Goal: Task Accomplishment & Management: Manage account settings

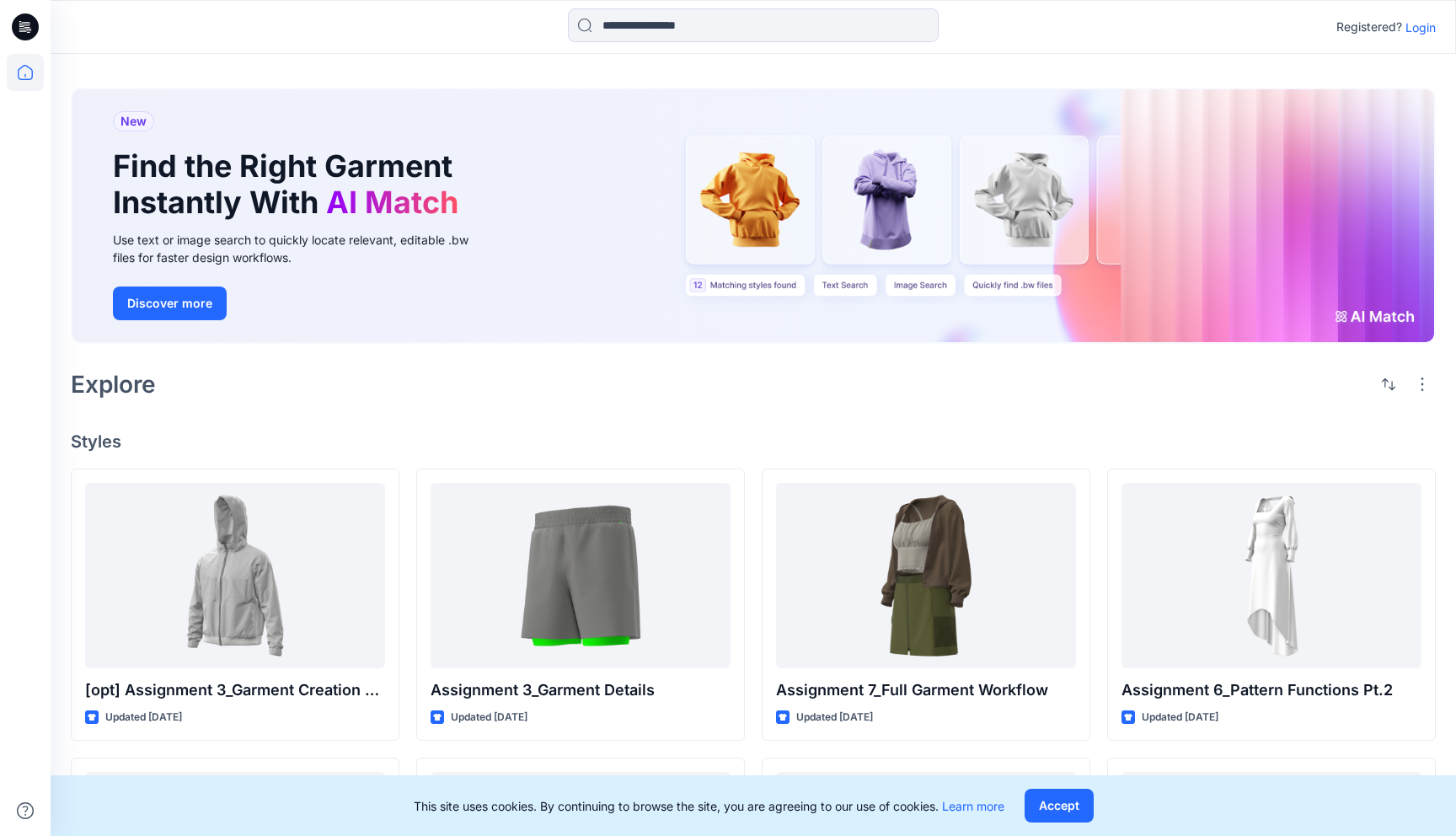
click at [1429, 26] on p "Login" at bounding box center [1421, 28] width 30 height 18
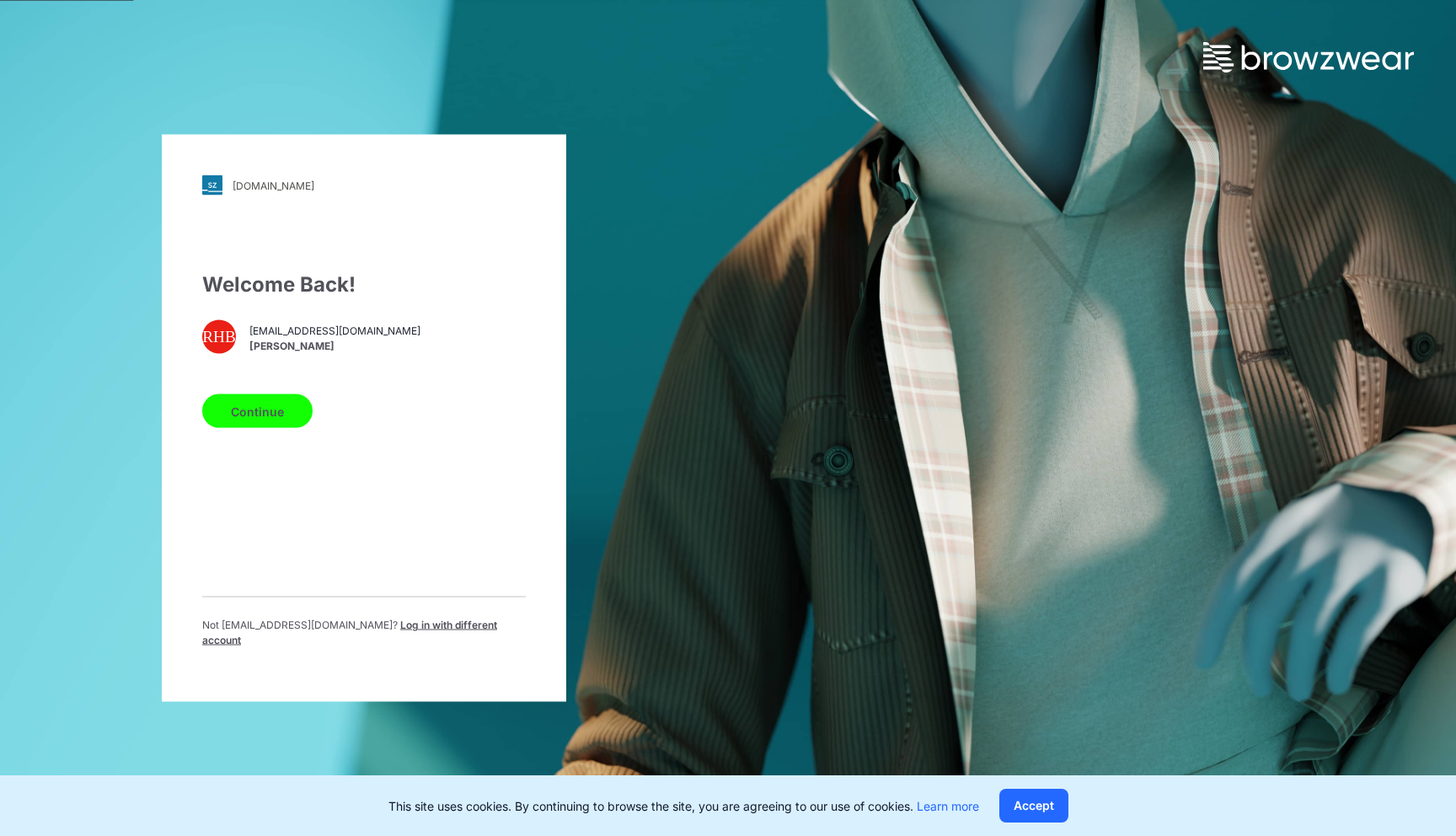
click at [295, 428] on button "Continue" at bounding box center [257, 411] width 110 height 34
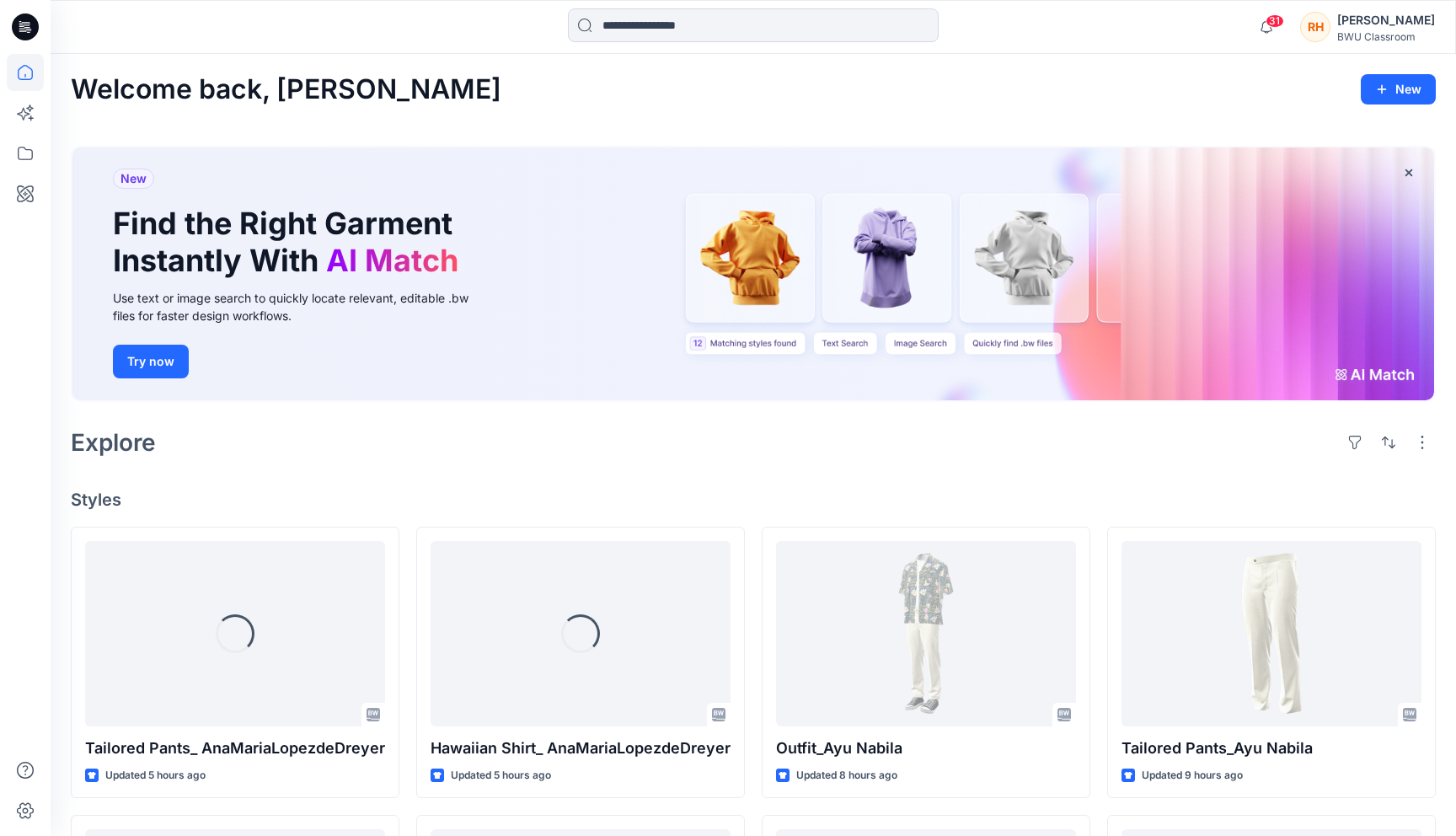
click at [1300, 33] on div "RH" at bounding box center [1315, 27] width 30 height 30
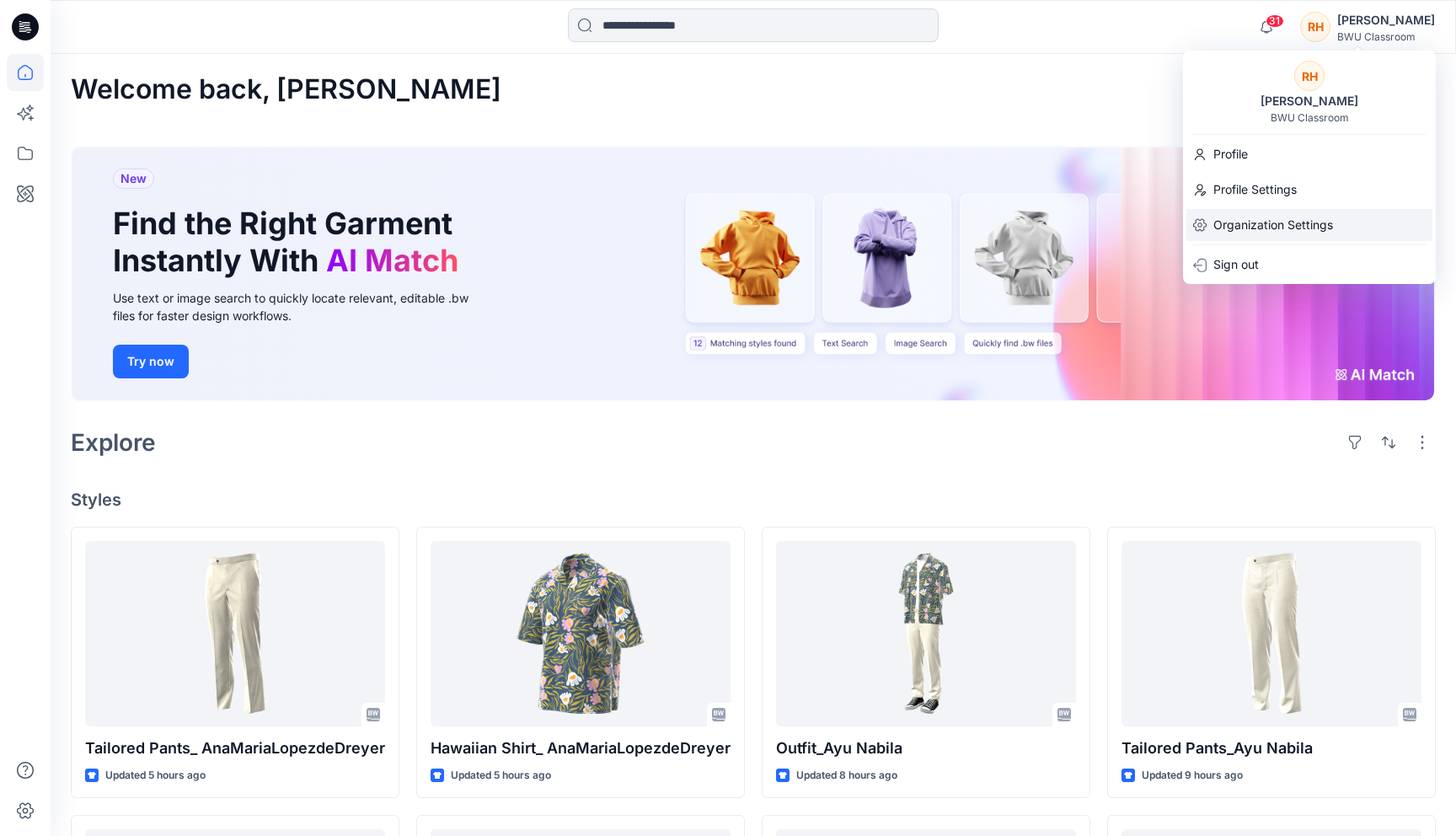
click at [1265, 220] on p "Organization Settings" at bounding box center [1273, 225] width 119 height 32
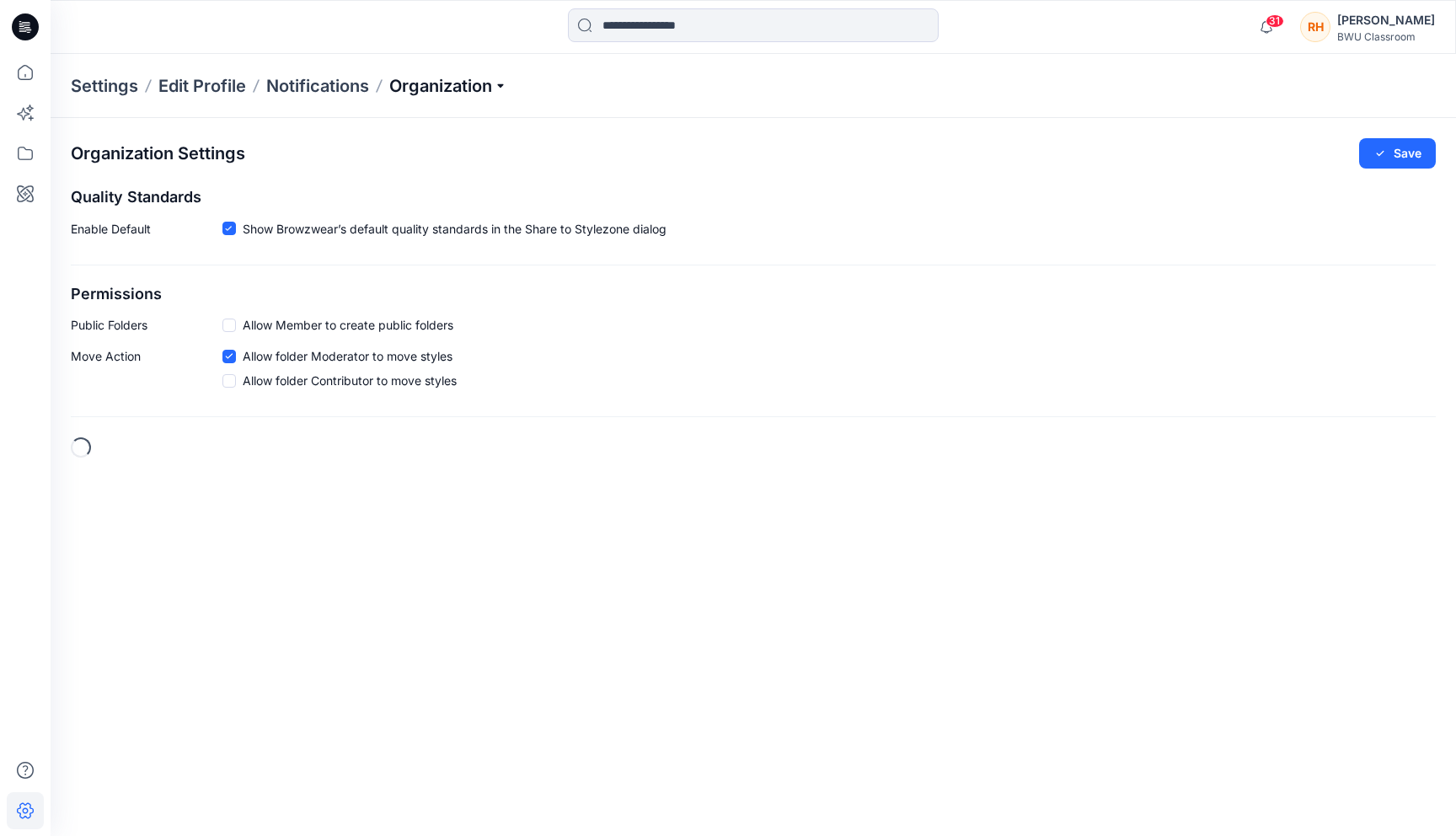
click at [487, 90] on p "Organization" at bounding box center [448, 86] width 118 height 23
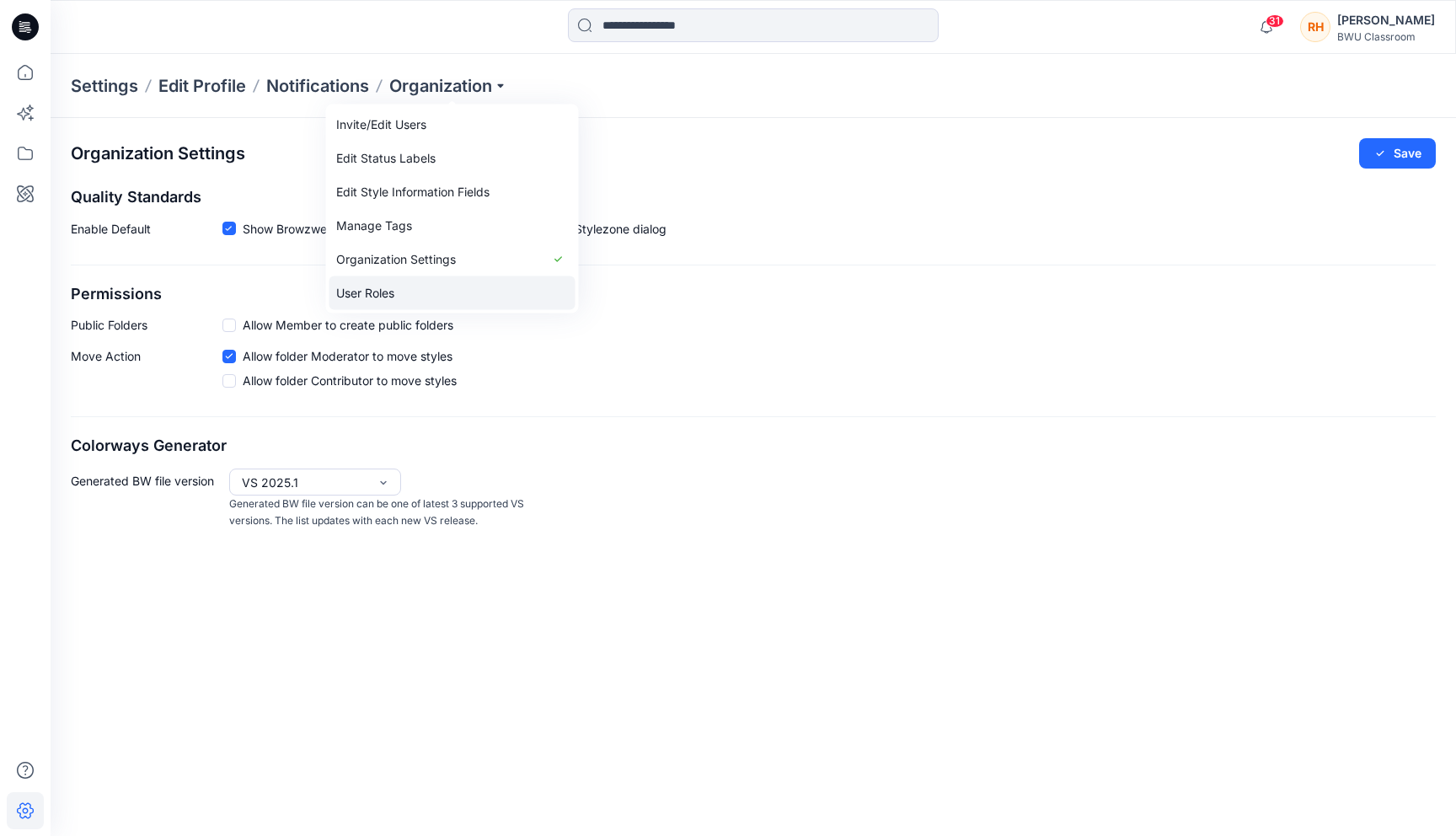
click at [436, 288] on link "User Roles" at bounding box center [453, 293] width 246 height 34
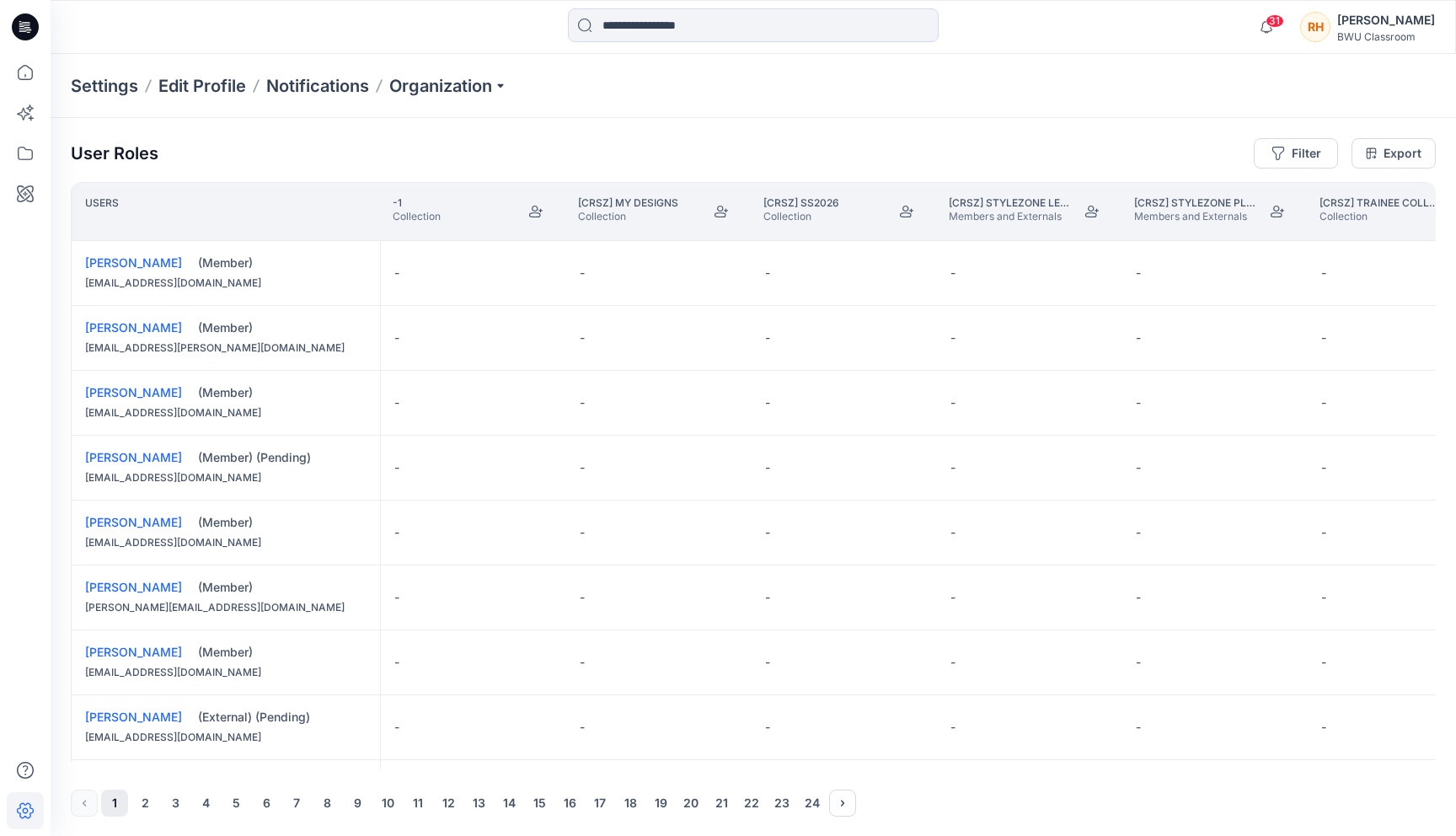
click at [1304, 119] on div "User Roles Filter Export Users -1 Collection [CRSZ] My Designs Collection [CRSZ…" at bounding box center [753, 478] width 1406 height 719
click at [1287, 174] on div "User Roles Filter Export Users -1 Collection [CRSZ] My Designs Collection [CRSZ…" at bounding box center [753, 478] width 1406 height 719
click at [1285, 155] on icon "button" at bounding box center [1278, 153] width 13 height 13
click at [1209, 186] on div "Filter users..." at bounding box center [1234, 198] width 180 height 24
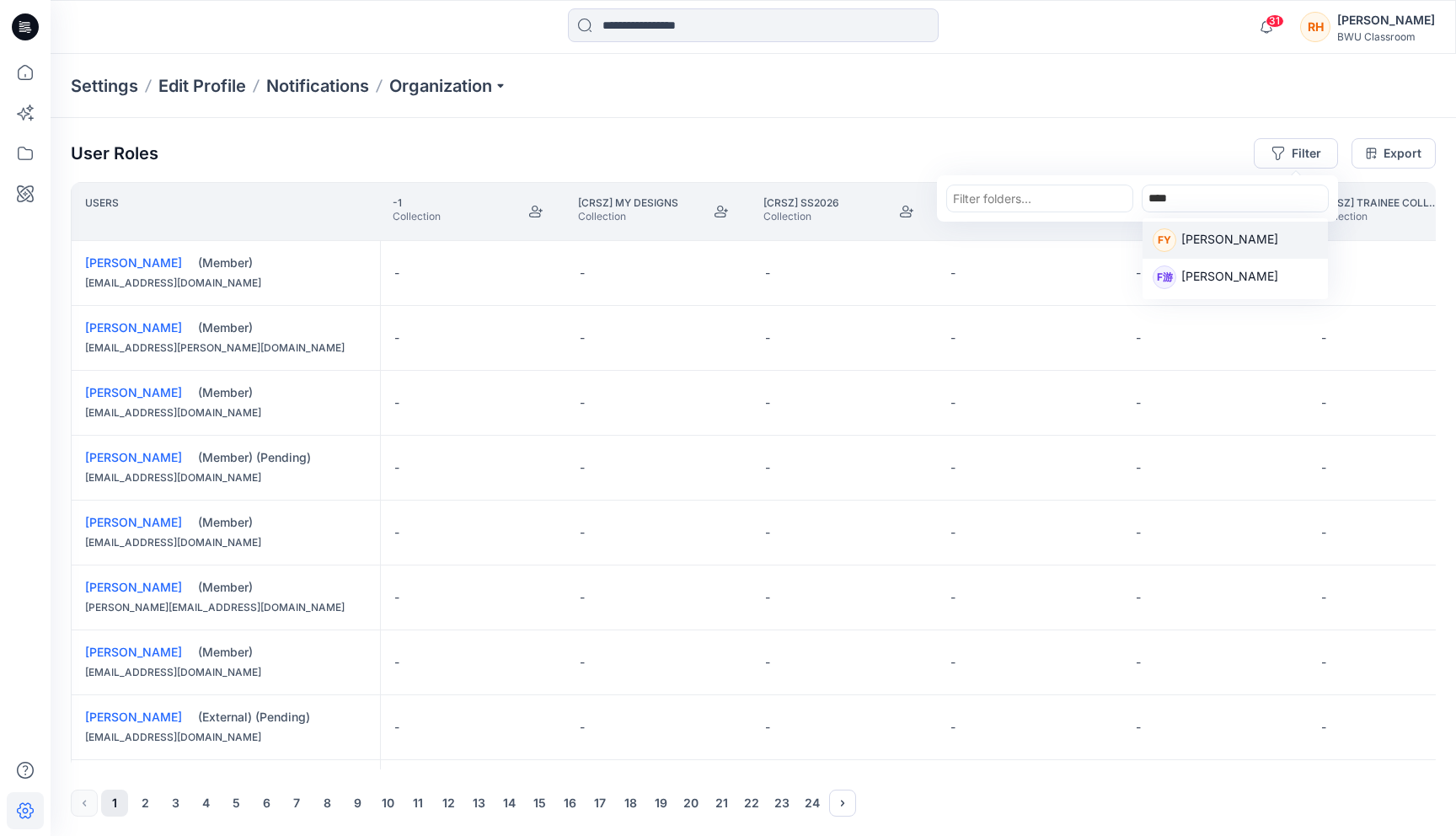
type input "*****"
click at [1216, 240] on p "Fanny Yiu" at bounding box center [1230, 241] width 97 height 22
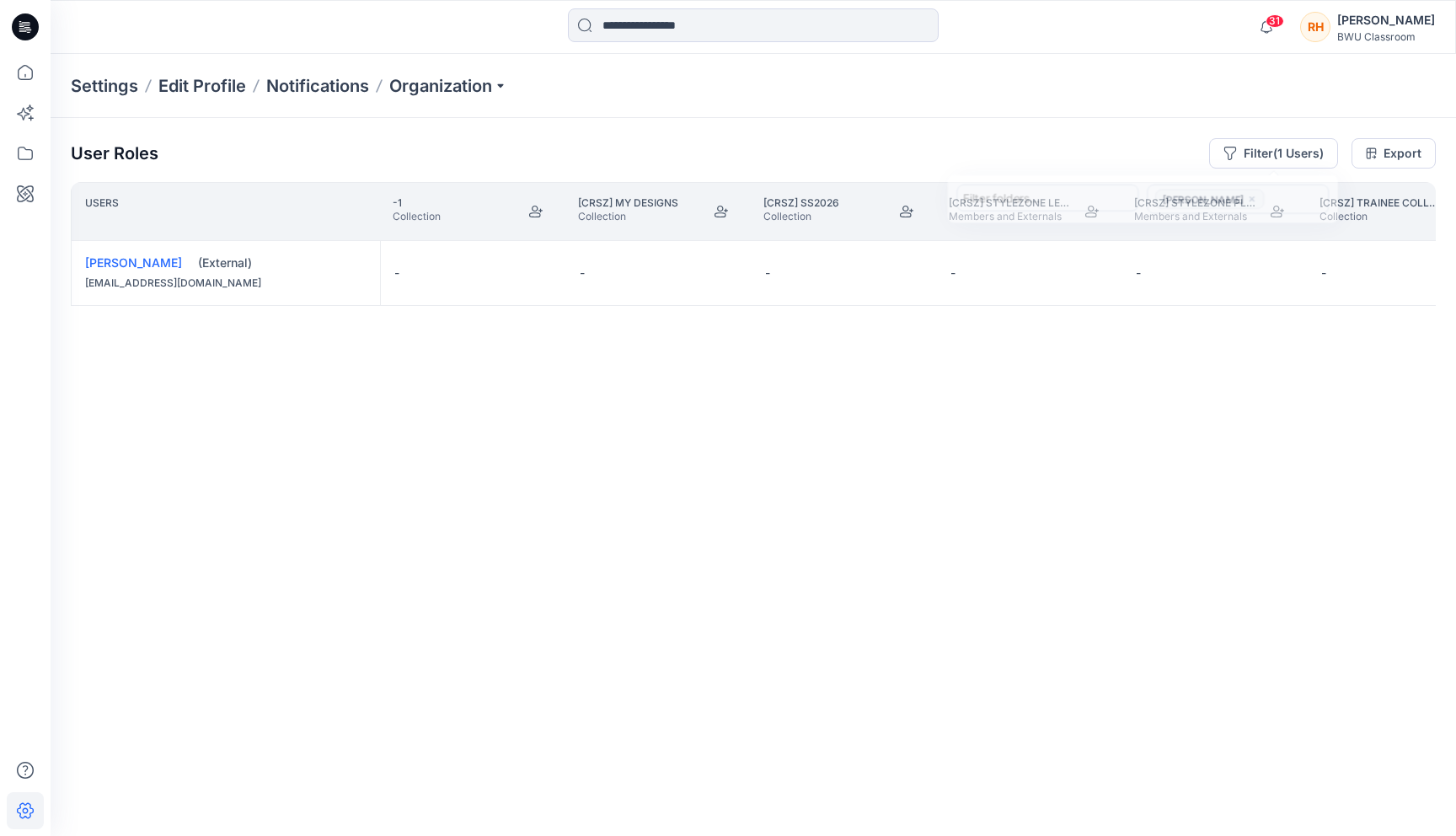
click at [360, 403] on div "Users -1 Collection [CRSZ] My Designs Collection [CRSZ] SS2026 Collection [CRSZ…" at bounding box center [753, 475] width 1365 height 587
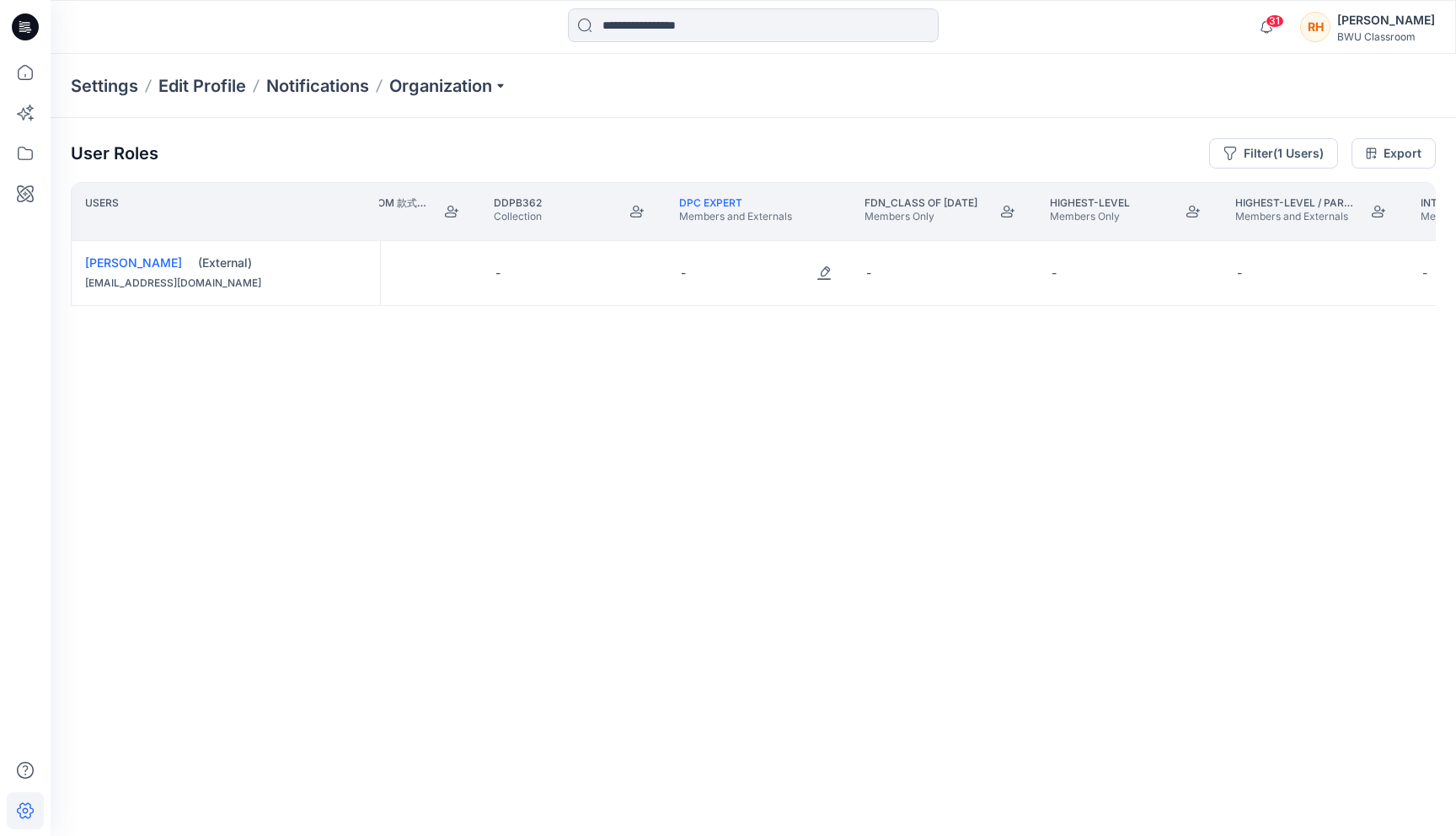
scroll to position [0, 3623]
click at [616, 207] on icon "Join" at bounding box center [620, 211] width 13 height 13
